Goal: Information Seeking & Learning: Learn about a topic

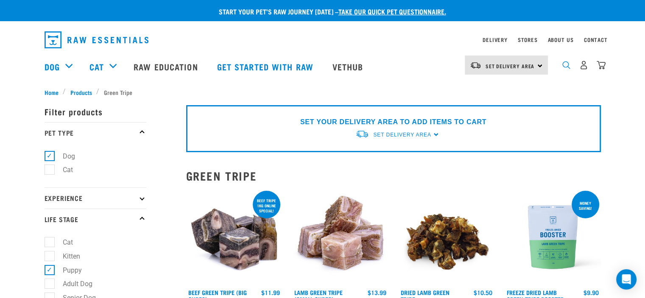
click at [568, 69] on img "dropdown navigation" at bounding box center [566, 65] width 8 height 8
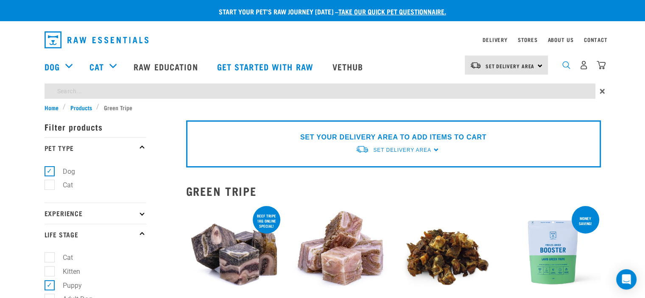
click at [566, 68] on img "dropdown navigation" at bounding box center [566, 65] width 8 height 8
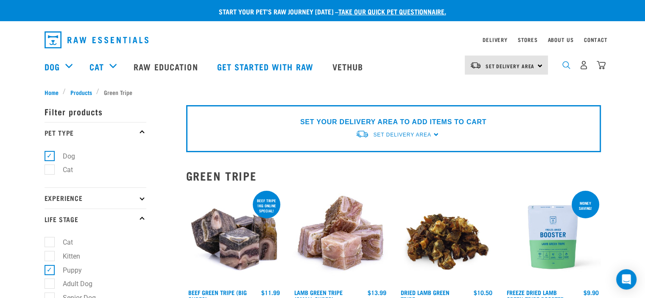
click at [569, 69] on img "dropdown navigation" at bounding box center [566, 65] width 8 height 8
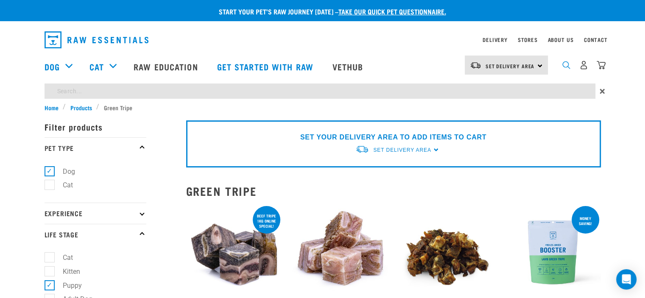
click at [568, 69] on img "dropdown navigation" at bounding box center [566, 65] width 8 height 8
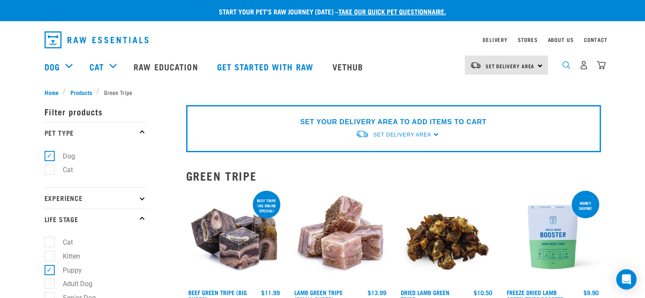
click at [564, 68] on img "dropdown navigation" at bounding box center [566, 65] width 8 height 8
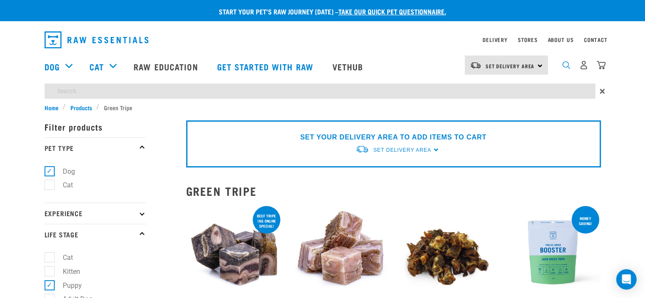
click at [566, 69] on img "dropdown navigation" at bounding box center [566, 65] width 8 height 8
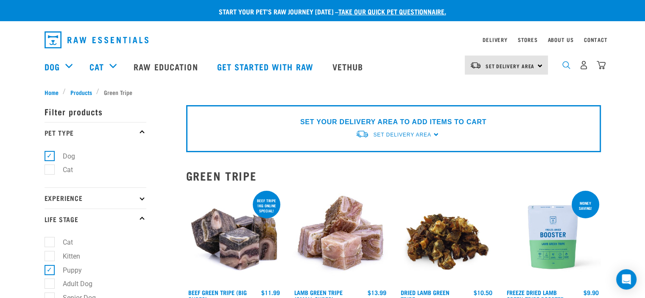
click at [567, 69] on img "dropdown navigation" at bounding box center [566, 65] width 8 height 8
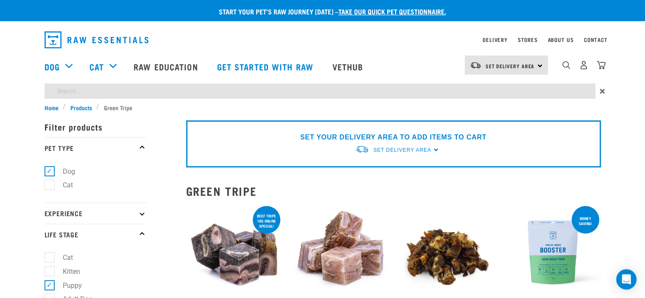
click at [570, 91] on input "search" at bounding box center [319, 90] width 550 height 15
type input "tripe mince"
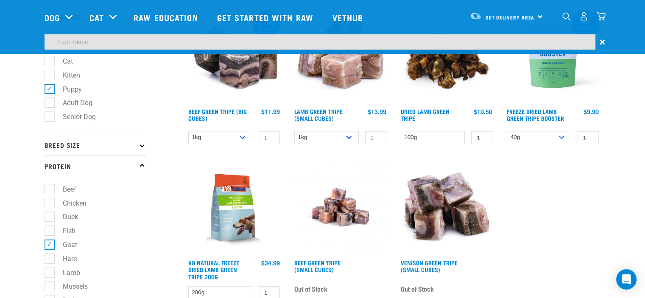
scroll to position [127, 0]
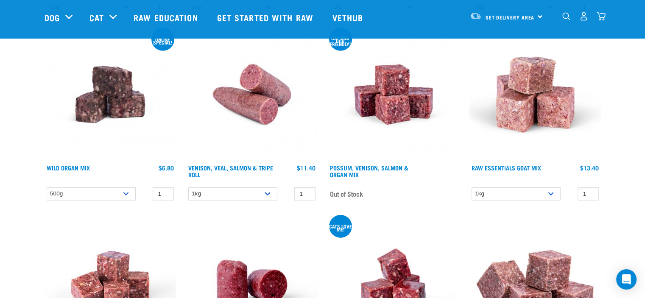
scroll to position [2754, 0]
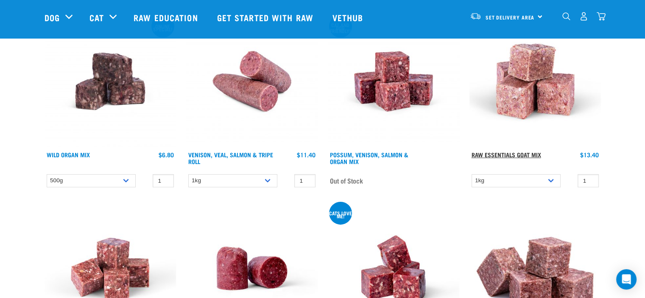
click at [508, 153] on link "Raw Essentials Goat Mix" at bounding box center [505, 154] width 69 height 3
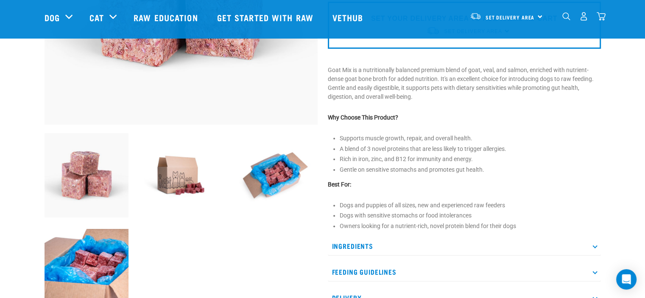
scroll to position [212, 0]
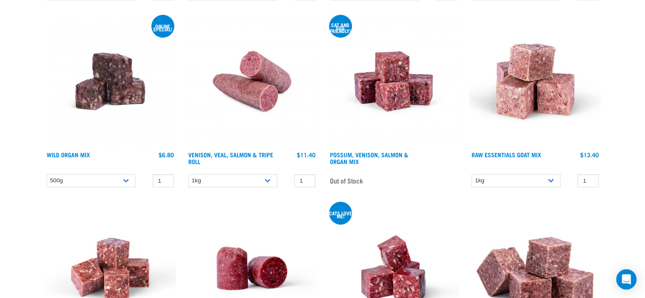
click at [362, 244] on img at bounding box center [393, 268] width 131 height 131
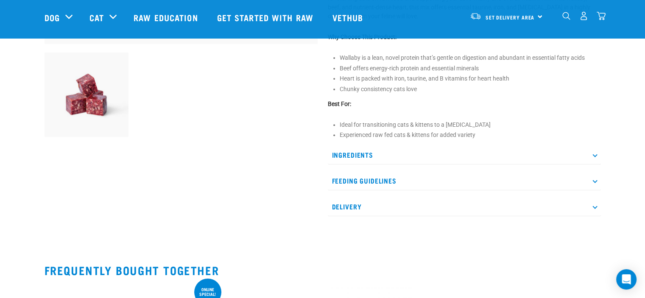
scroll to position [297, 0]
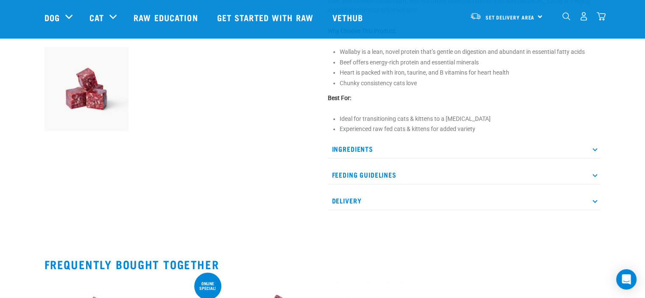
click at [355, 147] on p "Ingredients" at bounding box center [464, 148] width 273 height 19
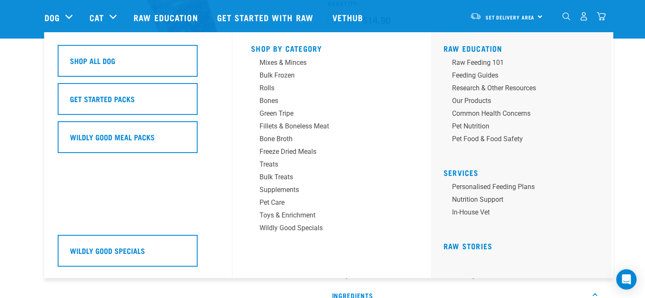
scroll to position [85, 0]
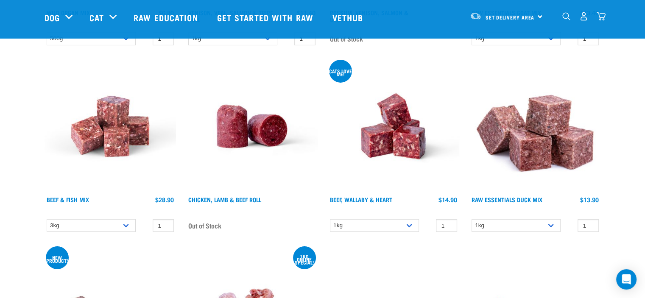
scroll to position [2896, 0]
click at [536, 149] on img at bounding box center [534, 126] width 131 height 131
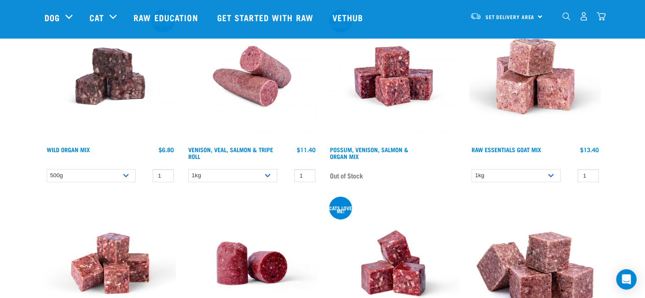
scroll to position [2746, 0]
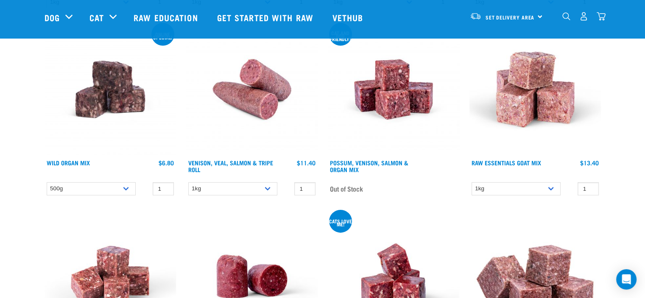
click at [528, 109] on img at bounding box center [534, 89] width 131 height 131
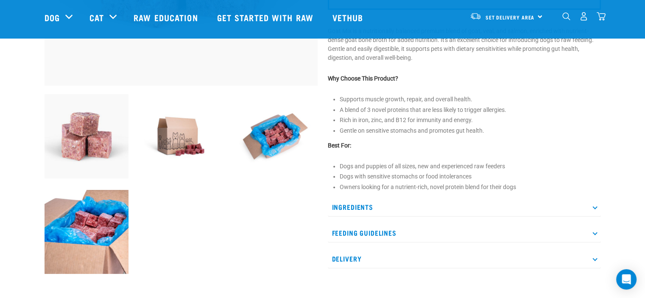
scroll to position [254, 0]
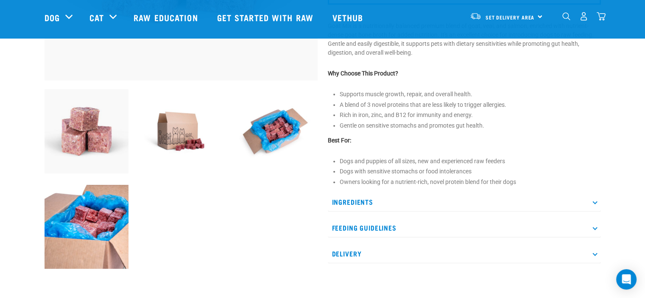
click at [365, 201] on p "Ingredients" at bounding box center [464, 201] width 273 height 19
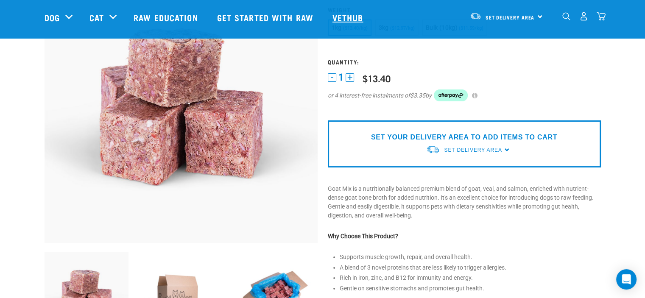
scroll to position [85, 0]
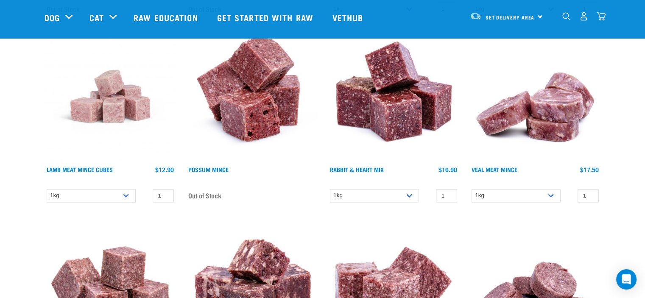
scroll to position [1390, 0]
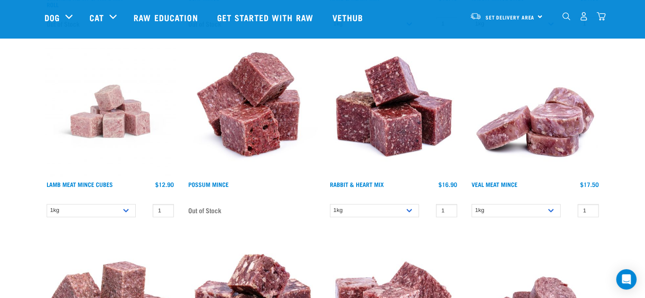
click at [529, 145] on img at bounding box center [534, 110] width 131 height 131
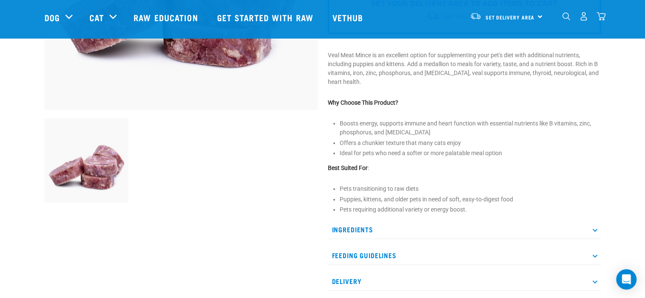
scroll to position [297, 0]
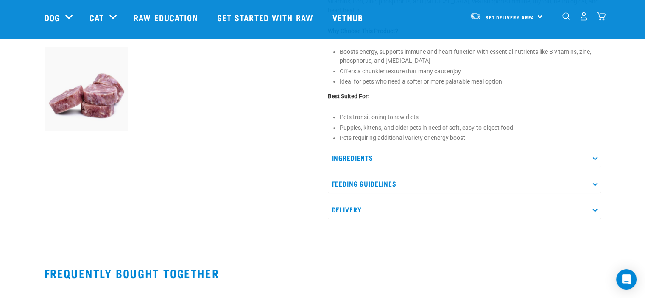
click at [347, 156] on p "Ingredients" at bounding box center [464, 157] width 273 height 19
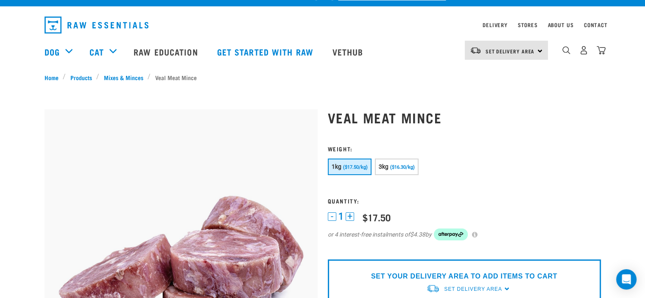
scroll to position [0, 0]
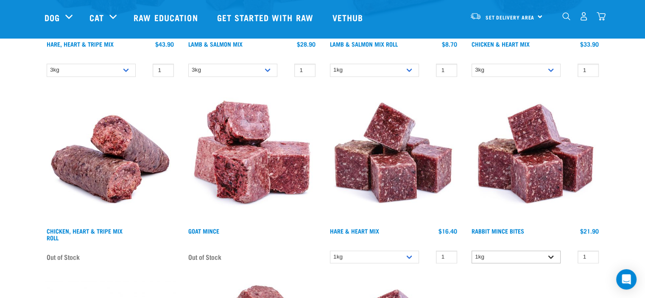
scroll to position [1156, 0]
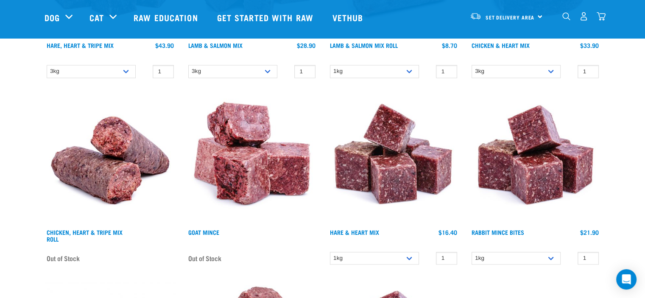
click at [547, 181] on img at bounding box center [534, 158] width 131 height 131
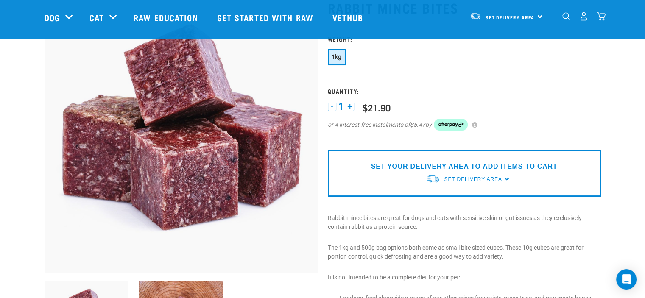
scroll to position [42, 0]
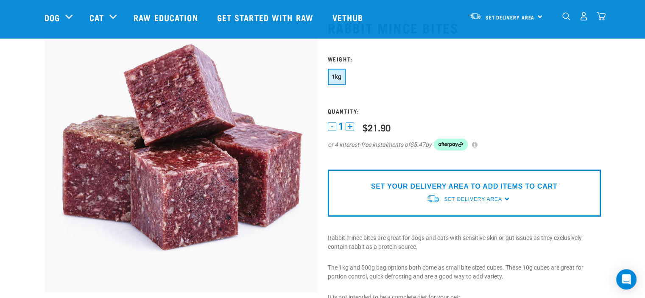
click at [342, 83] on button "1kg" at bounding box center [337, 77] width 18 height 17
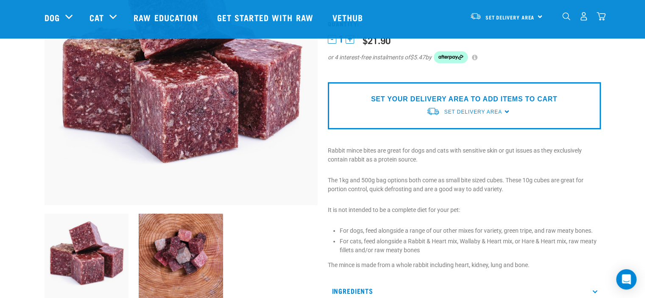
scroll to position [212, 0]
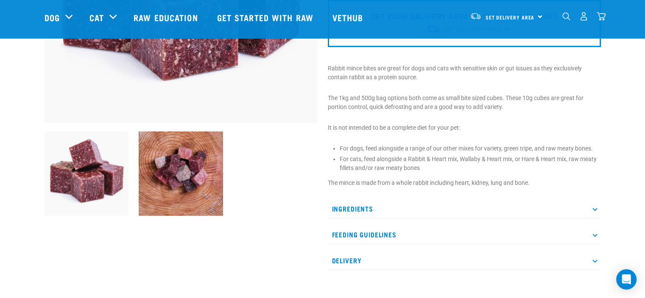
click at [335, 205] on p "Ingredients" at bounding box center [464, 208] width 273 height 19
click at [359, 206] on p "Ingredients" at bounding box center [464, 208] width 273 height 19
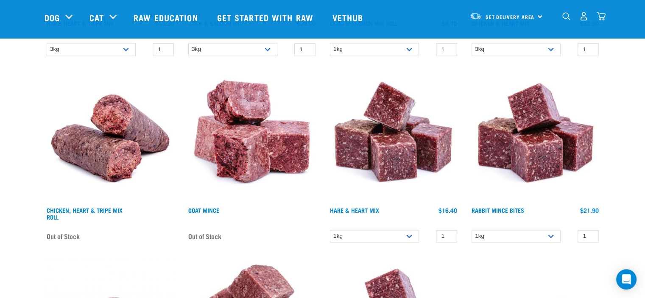
scroll to position [1177, 0]
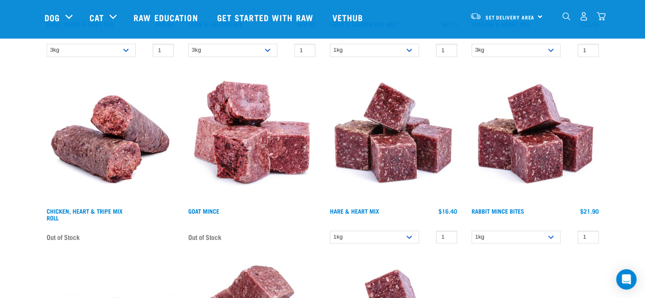
click at [251, 150] on img at bounding box center [251, 137] width 131 height 131
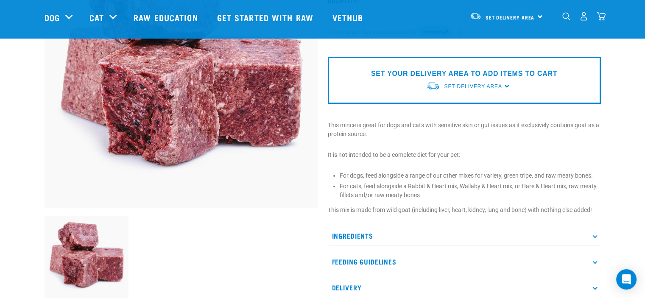
scroll to position [170, 0]
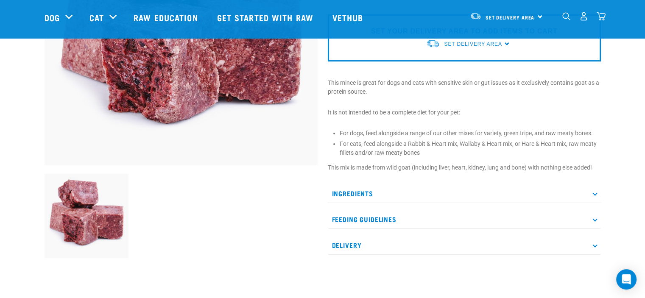
click at [357, 190] on p "Ingredients" at bounding box center [464, 193] width 273 height 19
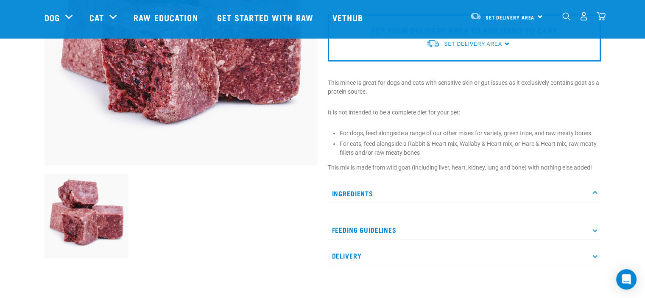
click at [357, 190] on p "Ingredients" at bounding box center [464, 193] width 273 height 19
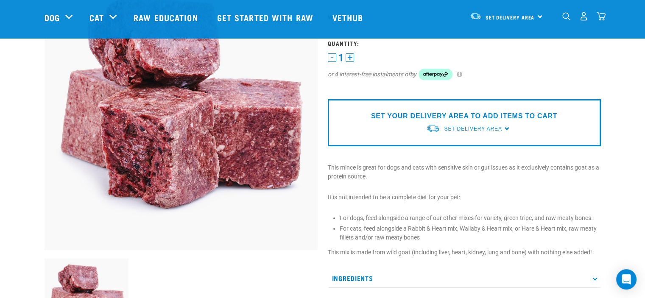
scroll to position [0, 0]
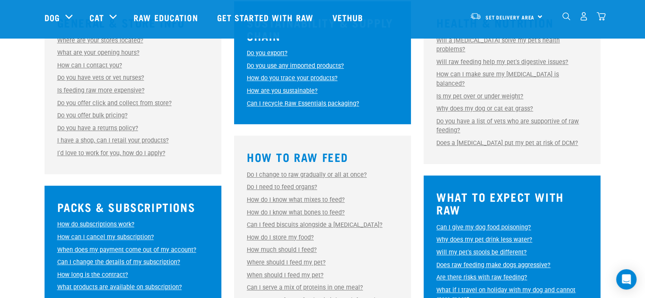
scroll to position [297, 0]
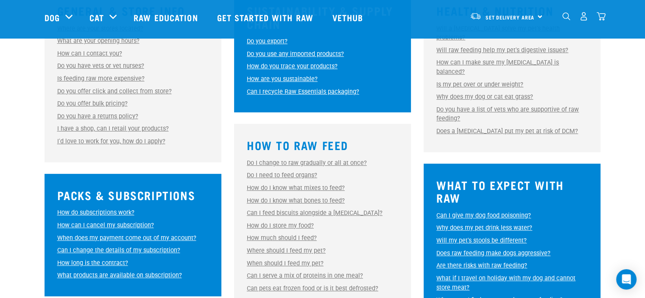
click at [505, 224] on link "Why does my pet drink less water?" at bounding box center [484, 227] width 96 height 7
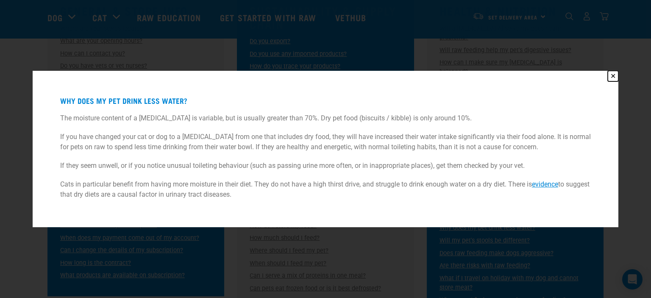
click at [612, 75] on button "✕" at bounding box center [613, 76] width 11 height 11
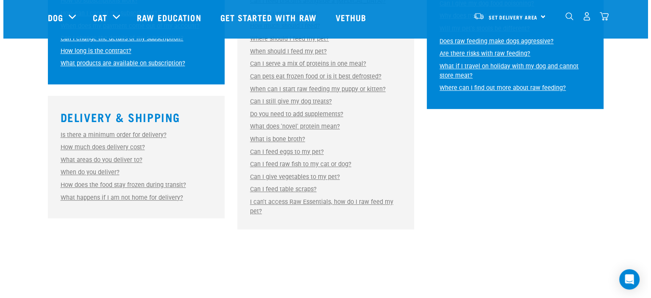
scroll to position [466, 0]
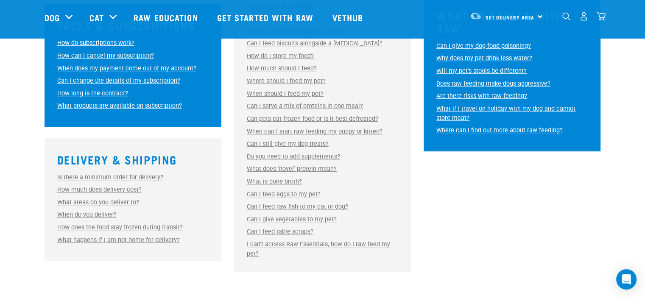
click at [315, 117] on link "Can pets eat frozen food or is it best defrosted?" at bounding box center [312, 118] width 131 height 7
